Goal: Check status

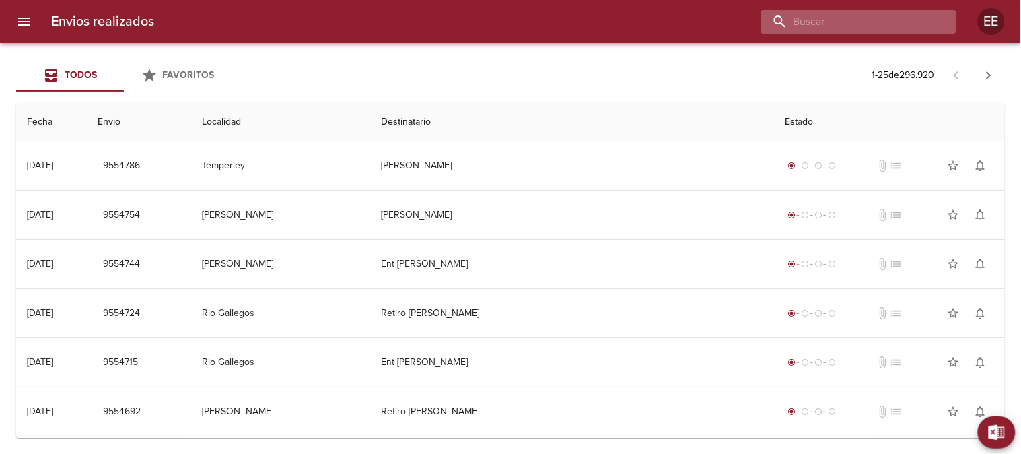
click at [862, 18] on input "buscar" at bounding box center [847, 22] width 172 height 24
paste input "[PERSON_NAME]"
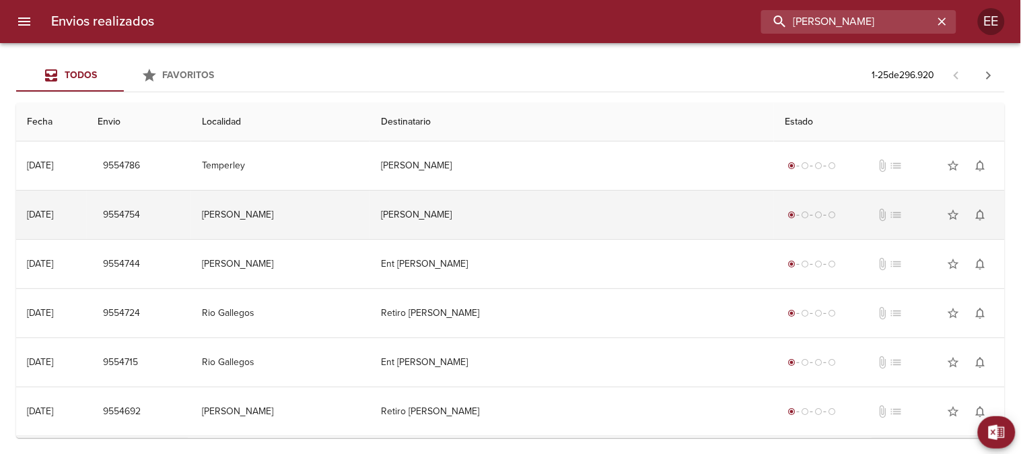
type input "[PERSON_NAME]"
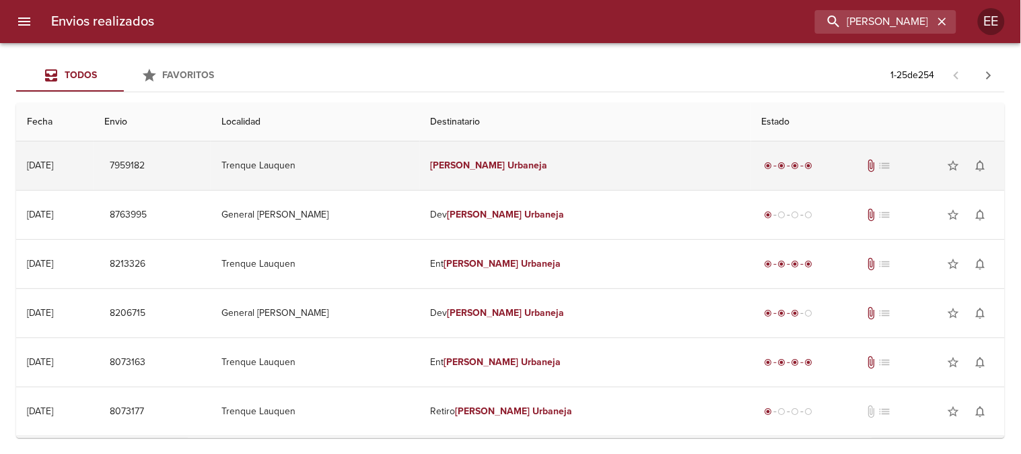
click at [508, 162] on em "Urbaneja" at bounding box center [528, 165] width 40 height 11
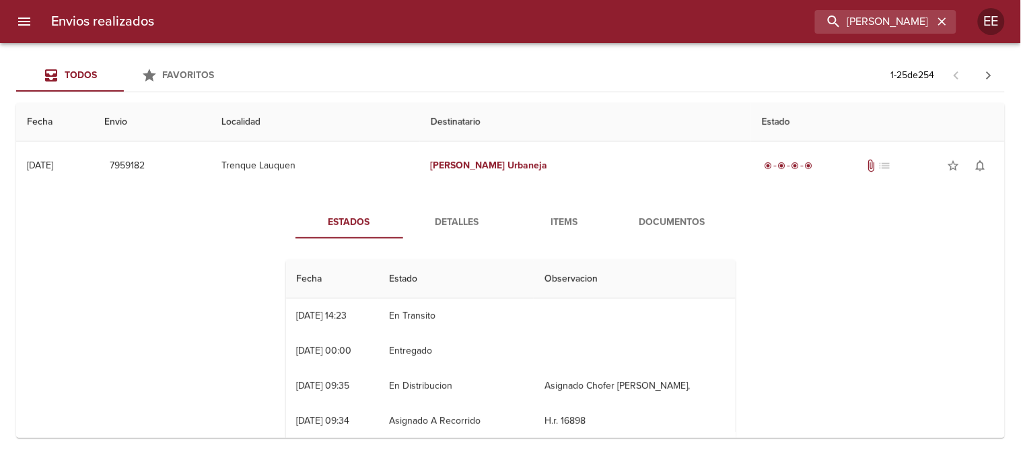
scroll to position [75, 0]
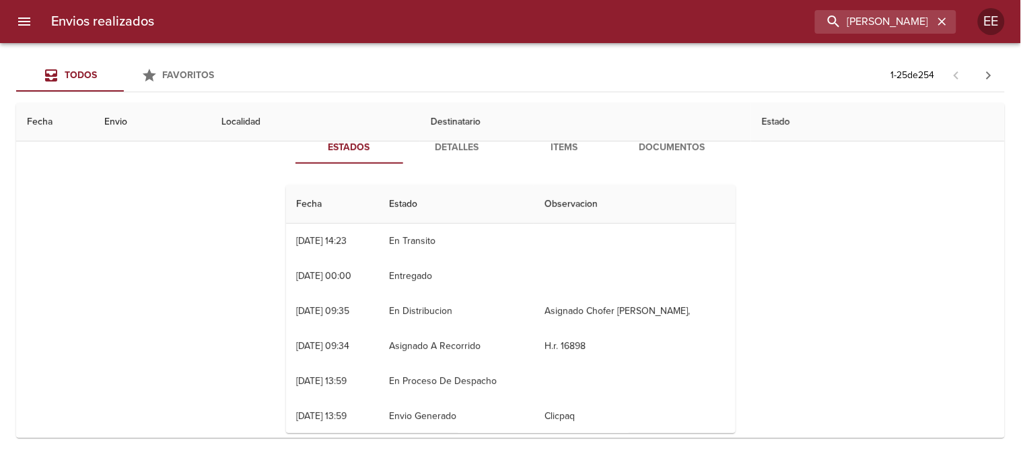
click at [458, 144] on span "Detalles" at bounding box center [457, 147] width 92 height 17
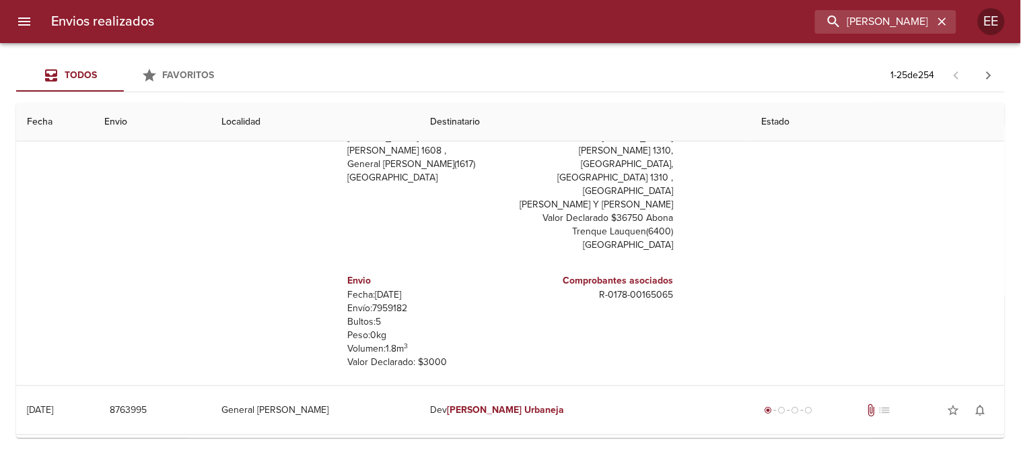
scroll to position [0, 0]
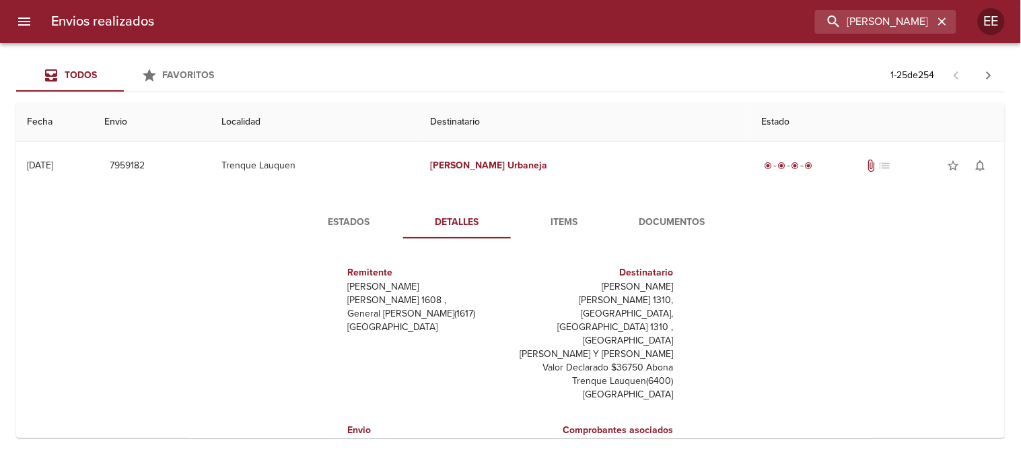
click at [560, 218] on span "Items" at bounding box center [565, 222] width 92 height 17
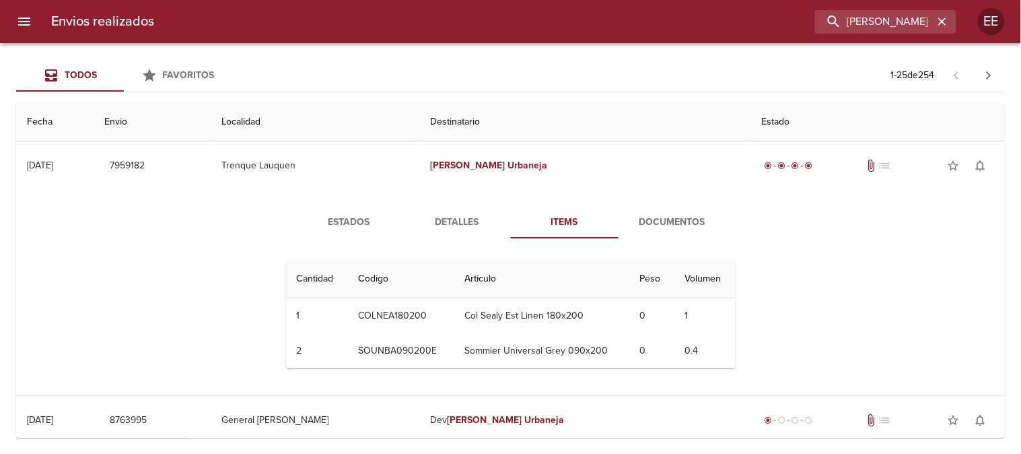
click at [668, 219] on span "Documentos" at bounding box center [673, 222] width 92 height 17
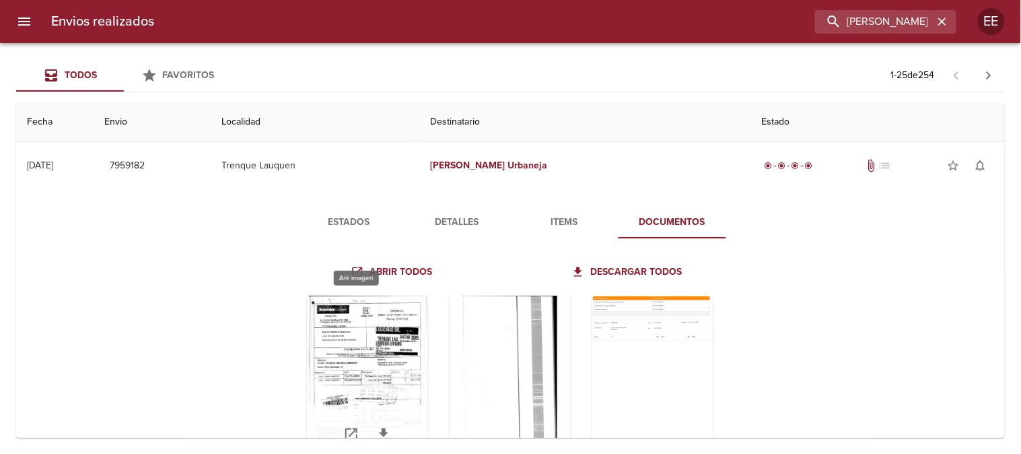
click at [343, 365] on div "Tabla de envíos del cliente" at bounding box center [367, 380] width 121 height 168
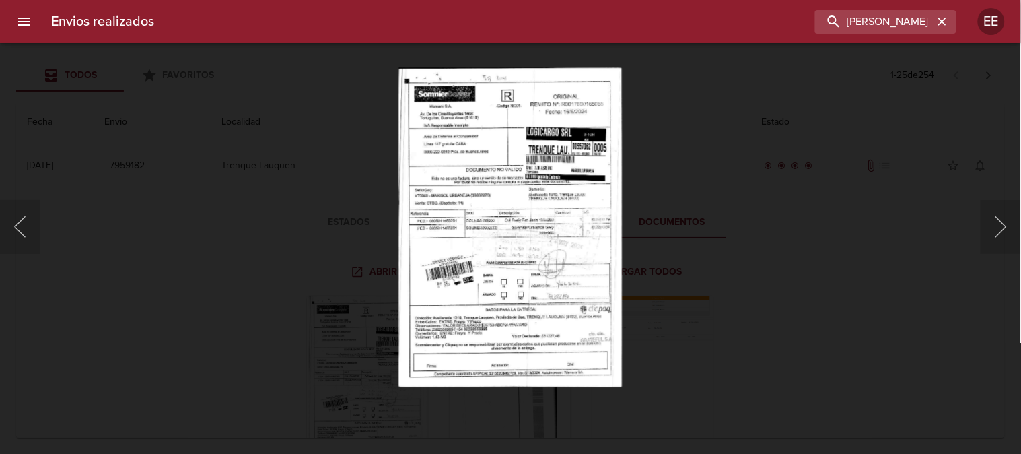
click at [464, 252] on img "Lightbox" at bounding box center [510, 226] width 223 height 319
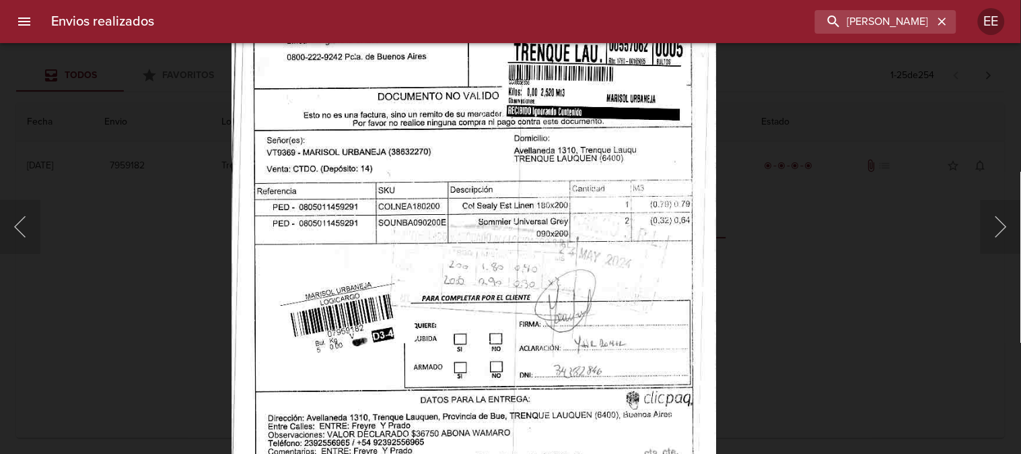
click at [578, 273] on img "Lightbox" at bounding box center [474, 220] width 485 height 693
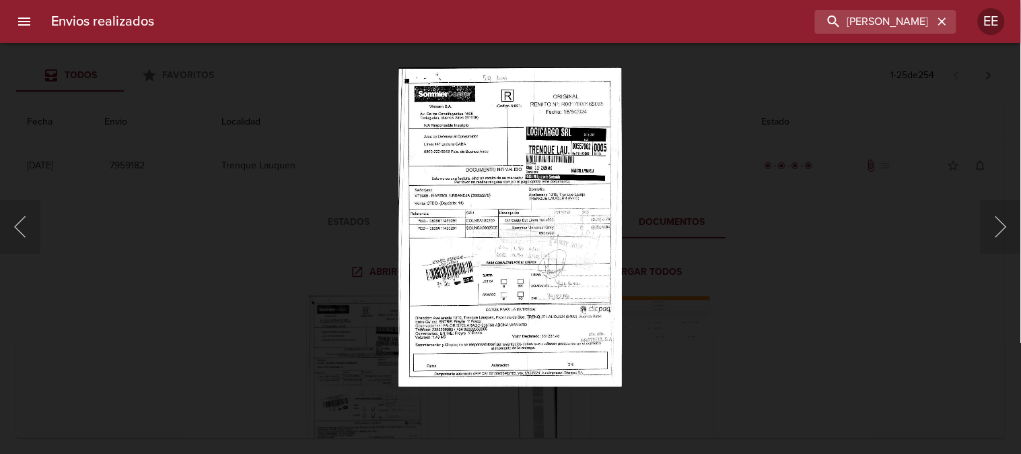
click at [157, 173] on div "Lightbox" at bounding box center [510, 227] width 1021 height 454
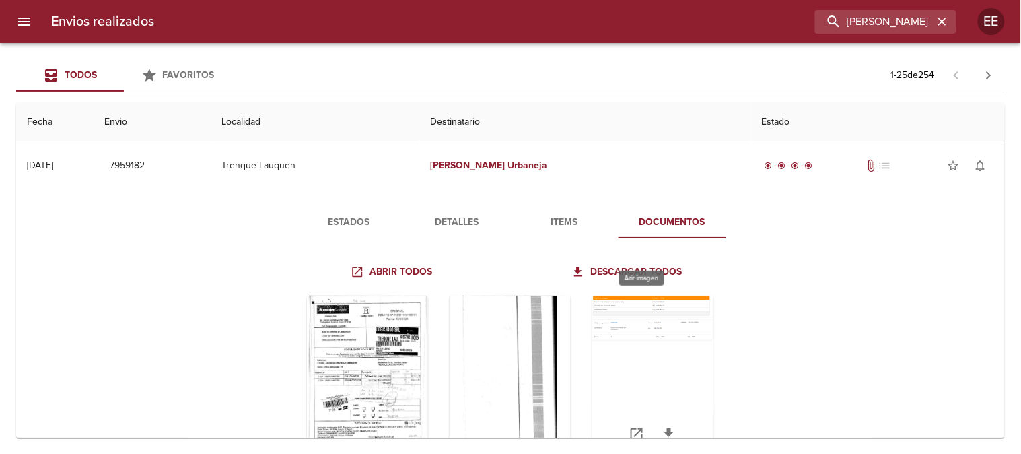
click at [626, 337] on div "Tabla de envíos del cliente" at bounding box center [652, 380] width 121 height 168
